Goal: Information Seeking & Learning: Learn about a topic

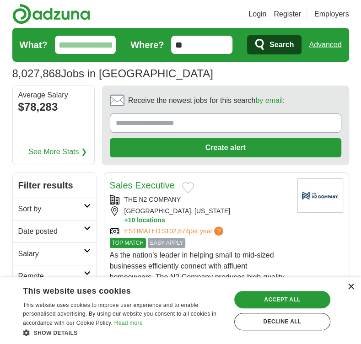
click at [347, 288] on div "×" at bounding box center [350, 287] width 7 height 7
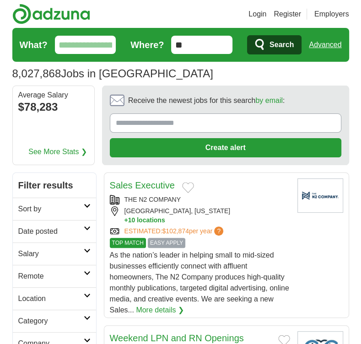
click at [155, 308] on link "More details ❯" at bounding box center [160, 310] width 48 height 11
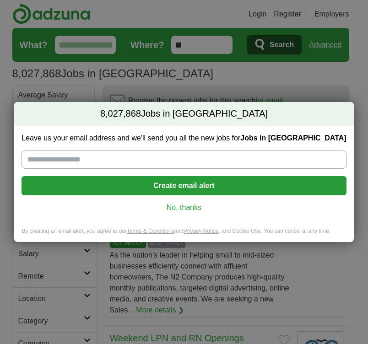
click at [187, 207] on link "No, thanks" at bounding box center [184, 208] width 310 height 10
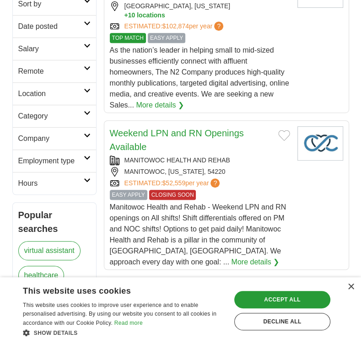
scroll to position [229, 0]
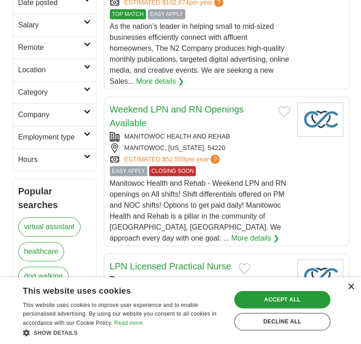
click at [351, 286] on div "×" at bounding box center [350, 287] width 7 height 7
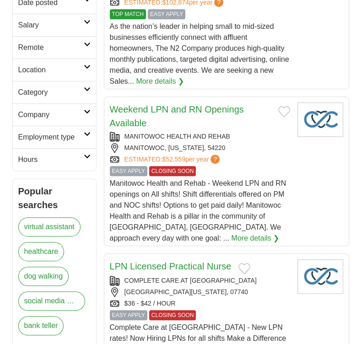
scroll to position [92, 0]
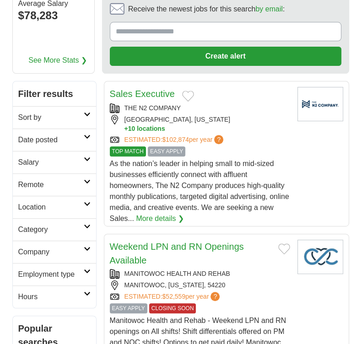
click at [162, 219] on link "More details ❯" at bounding box center [160, 218] width 48 height 11
